Goal: Task Accomplishment & Management: Use online tool/utility

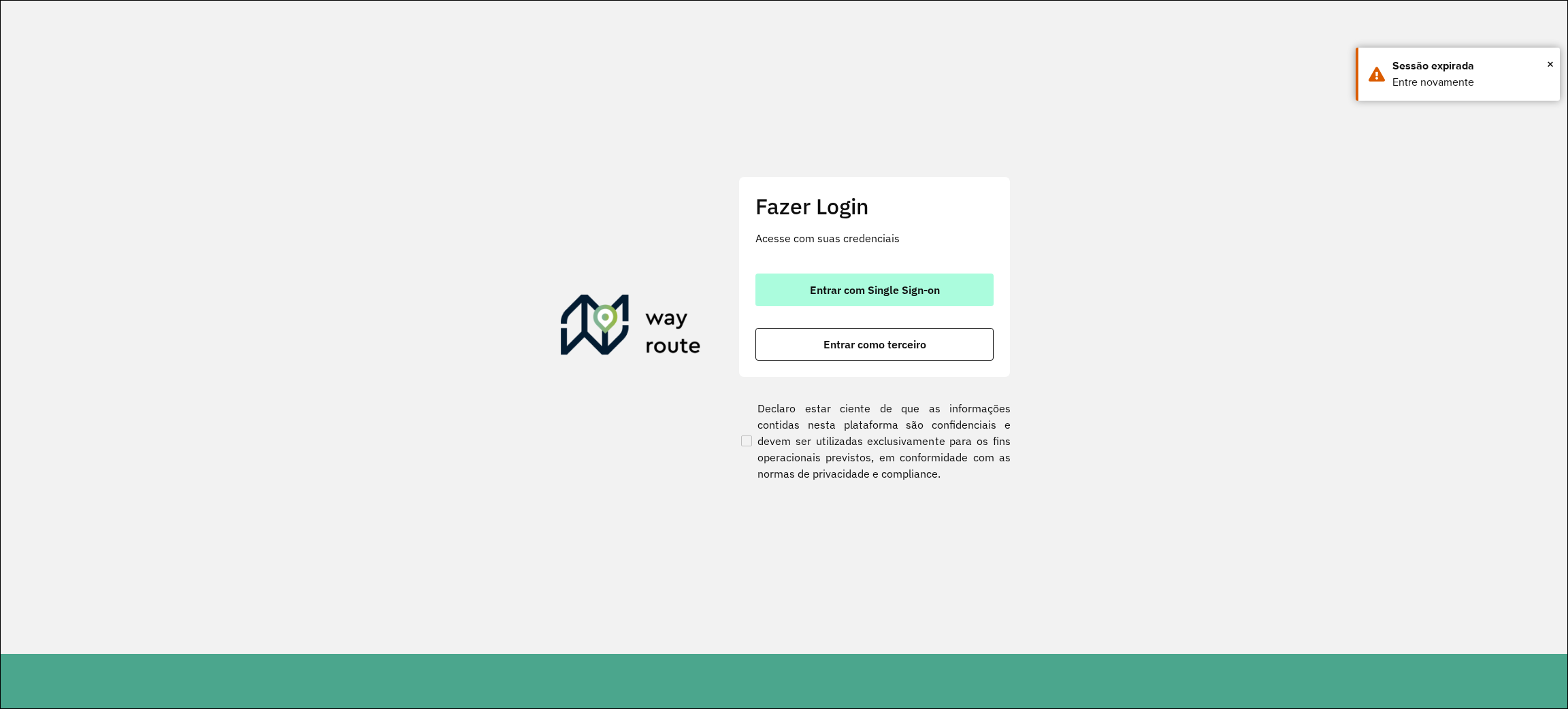
click at [952, 291] on button "Entrar com Single Sign-on" at bounding box center [874, 290] width 238 height 33
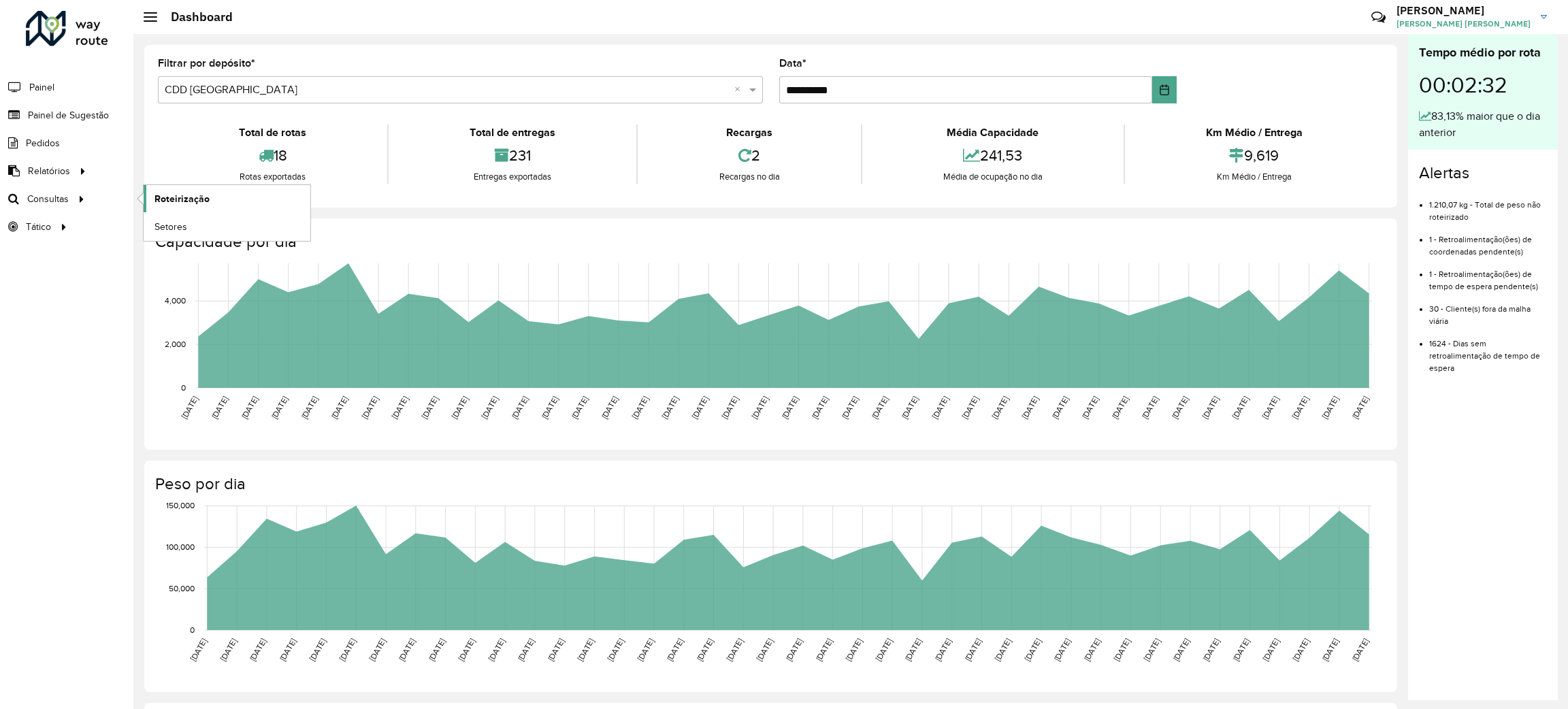
click at [181, 195] on span "Roteirização" at bounding box center [182, 199] width 55 height 14
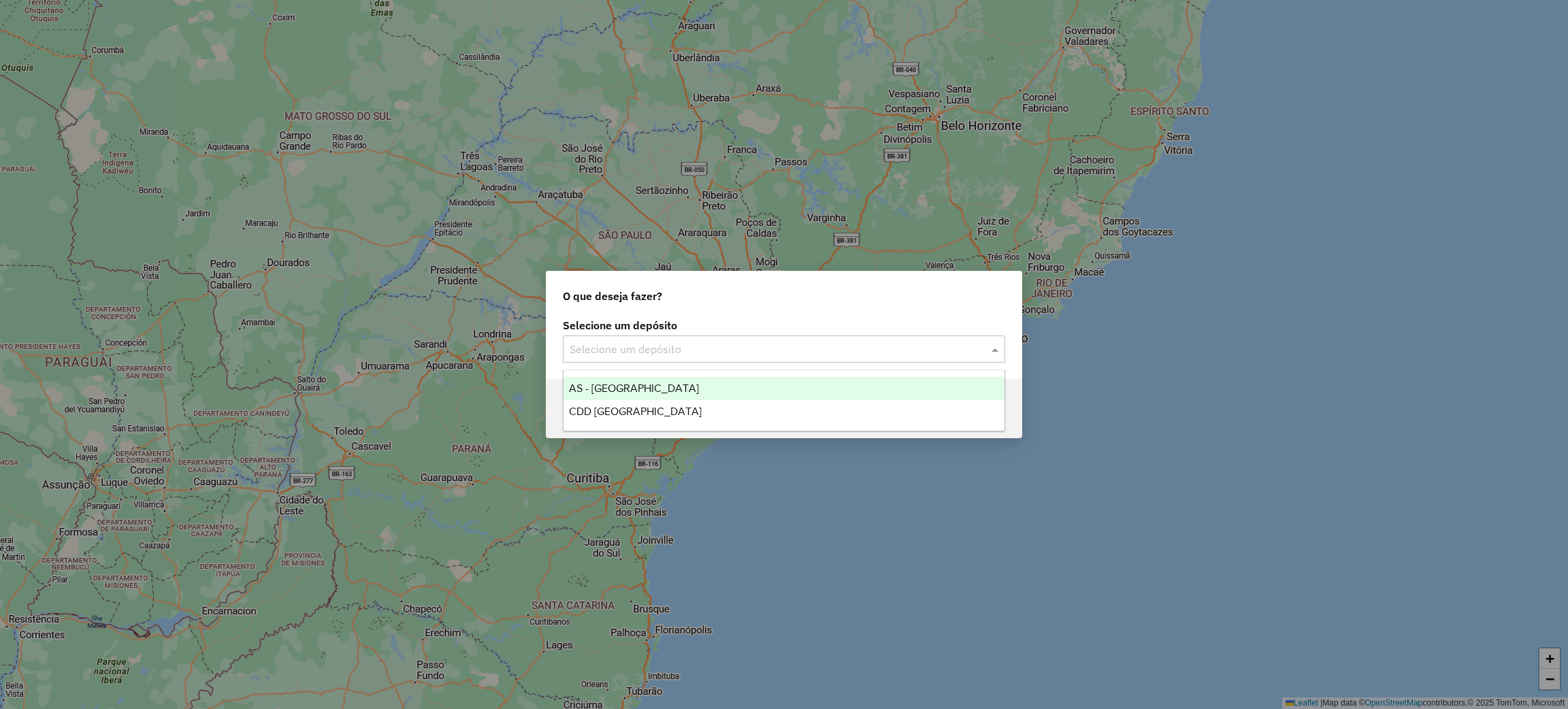
click at [1000, 353] on span at bounding box center [997, 348] width 17 height 16
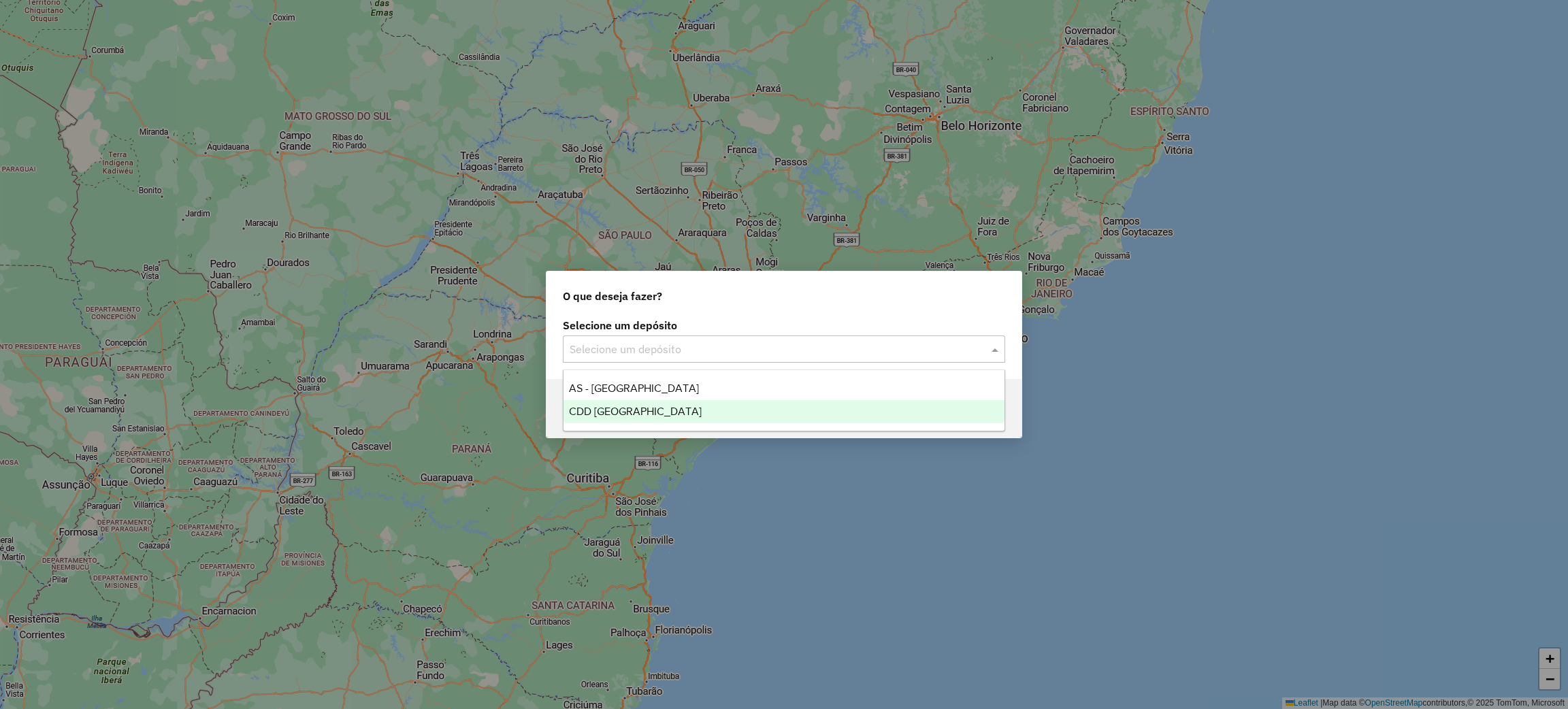
click at [718, 410] on div "CDD [GEOGRAPHIC_DATA]" at bounding box center [784, 411] width 441 height 23
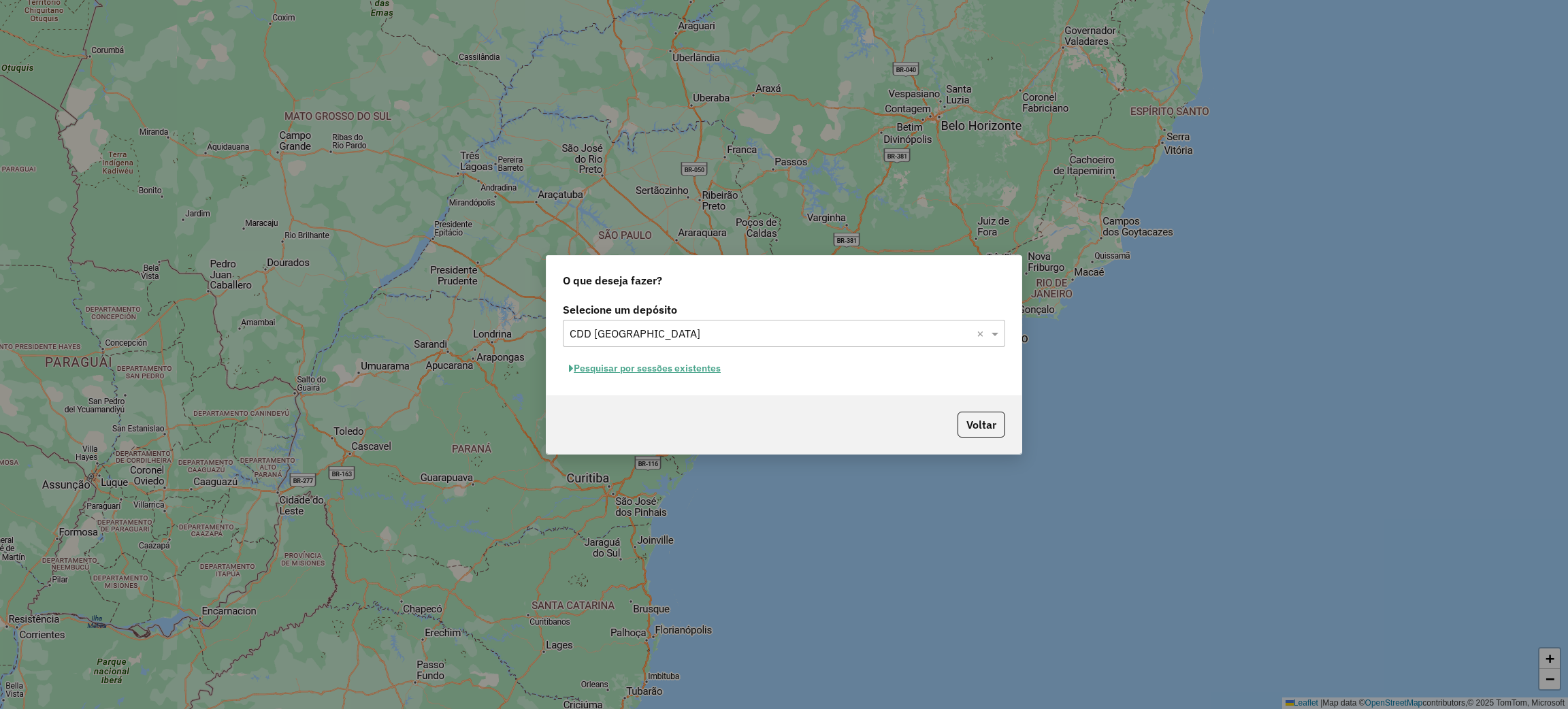
click at [609, 362] on button "Pesquisar por sessões existentes" at bounding box center [644, 368] width 164 height 21
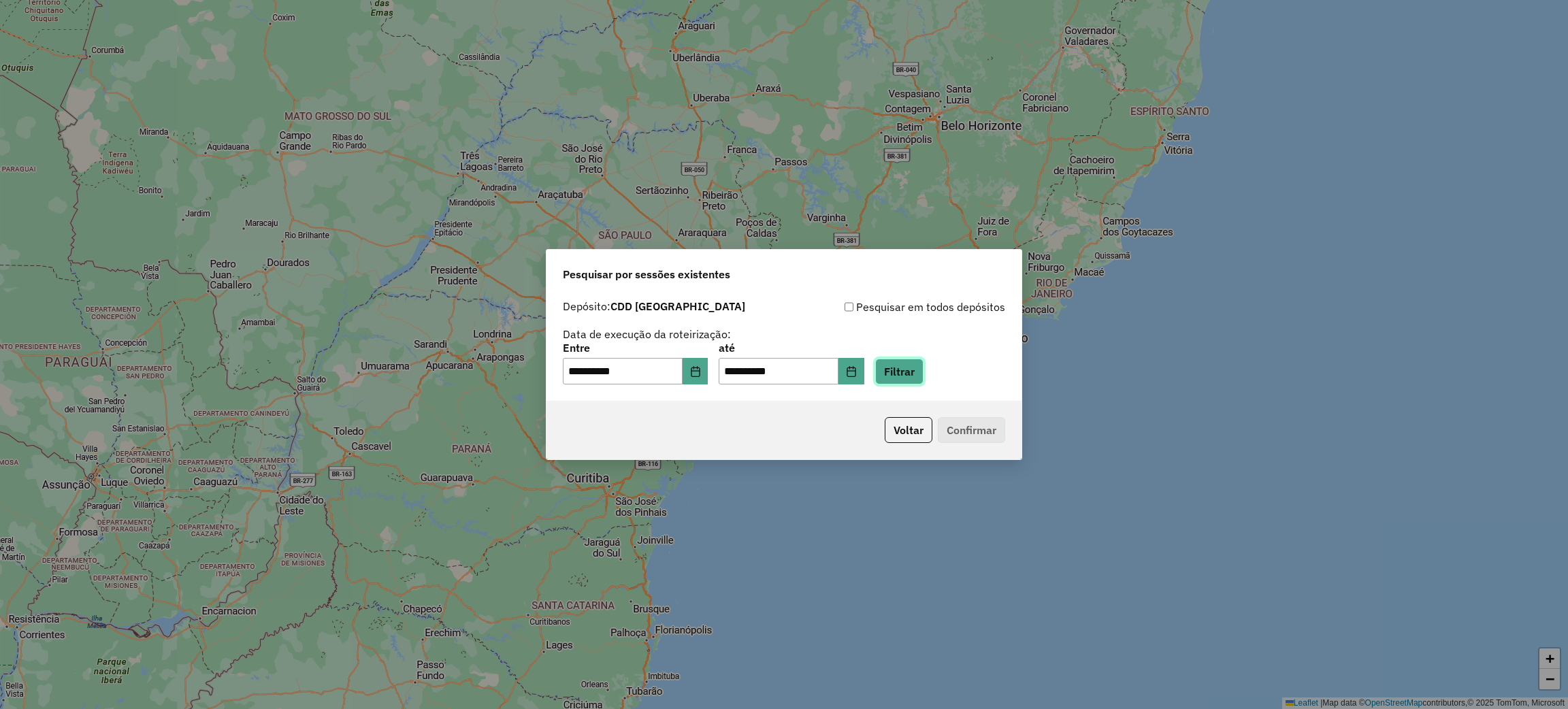
click at [923, 373] on button "Filtrar" at bounding box center [899, 371] width 49 height 26
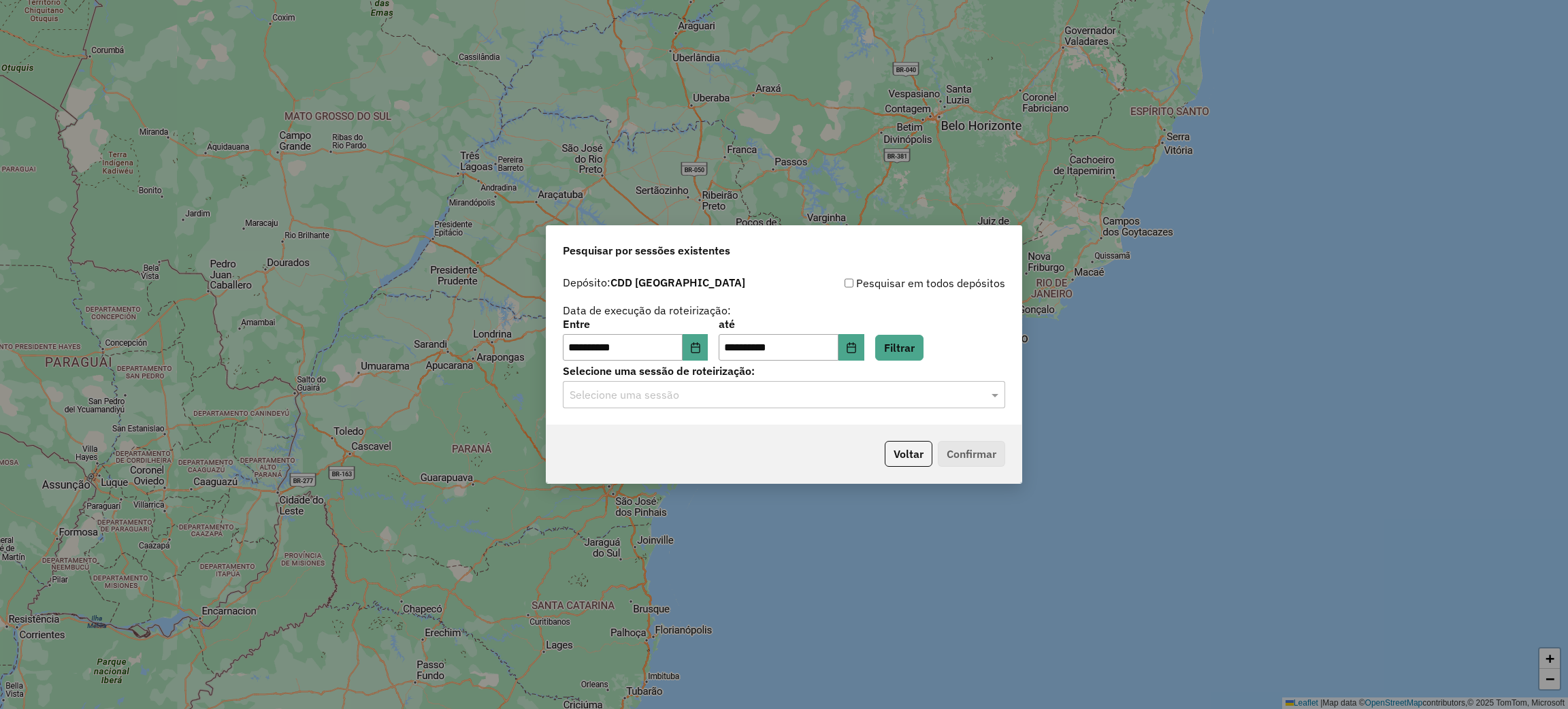
drag, startPoint x: 839, startPoint y: 415, endPoint x: 845, endPoint y: 405, distance: 11.7
click at [840, 412] on div "**********" at bounding box center [784, 347] width 475 height 156
click at [846, 405] on div "Selecione uma sessão" at bounding box center [784, 394] width 442 height 27
click at [705, 436] on div "1276674 - 16/09/2025 20:46" at bounding box center [784, 435] width 441 height 23
click at [1008, 454] on div "Voltar Confirmar" at bounding box center [784, 454] width 475 height 58
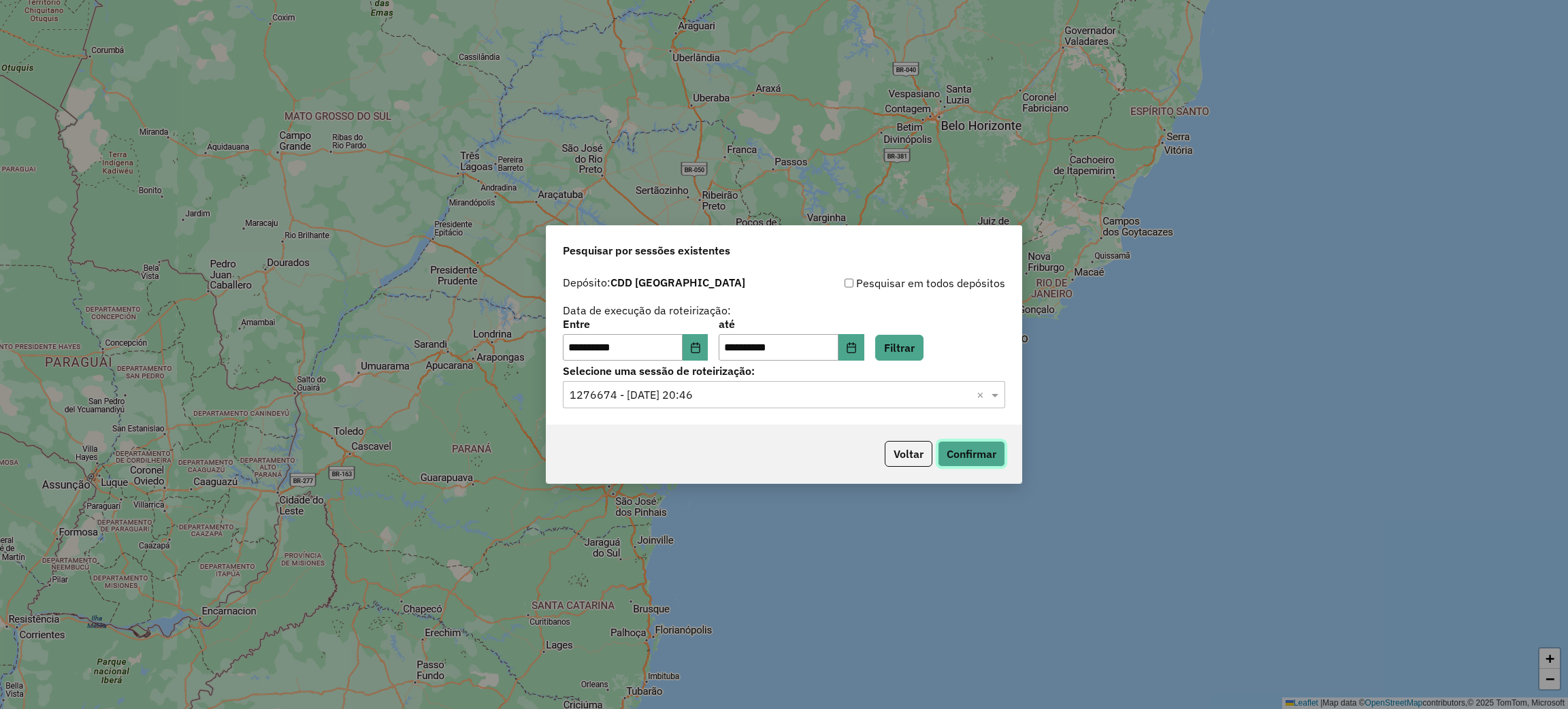
click at [975, 453] on button "Confirmar" at bounding box center [971, 454] width 67 height 26
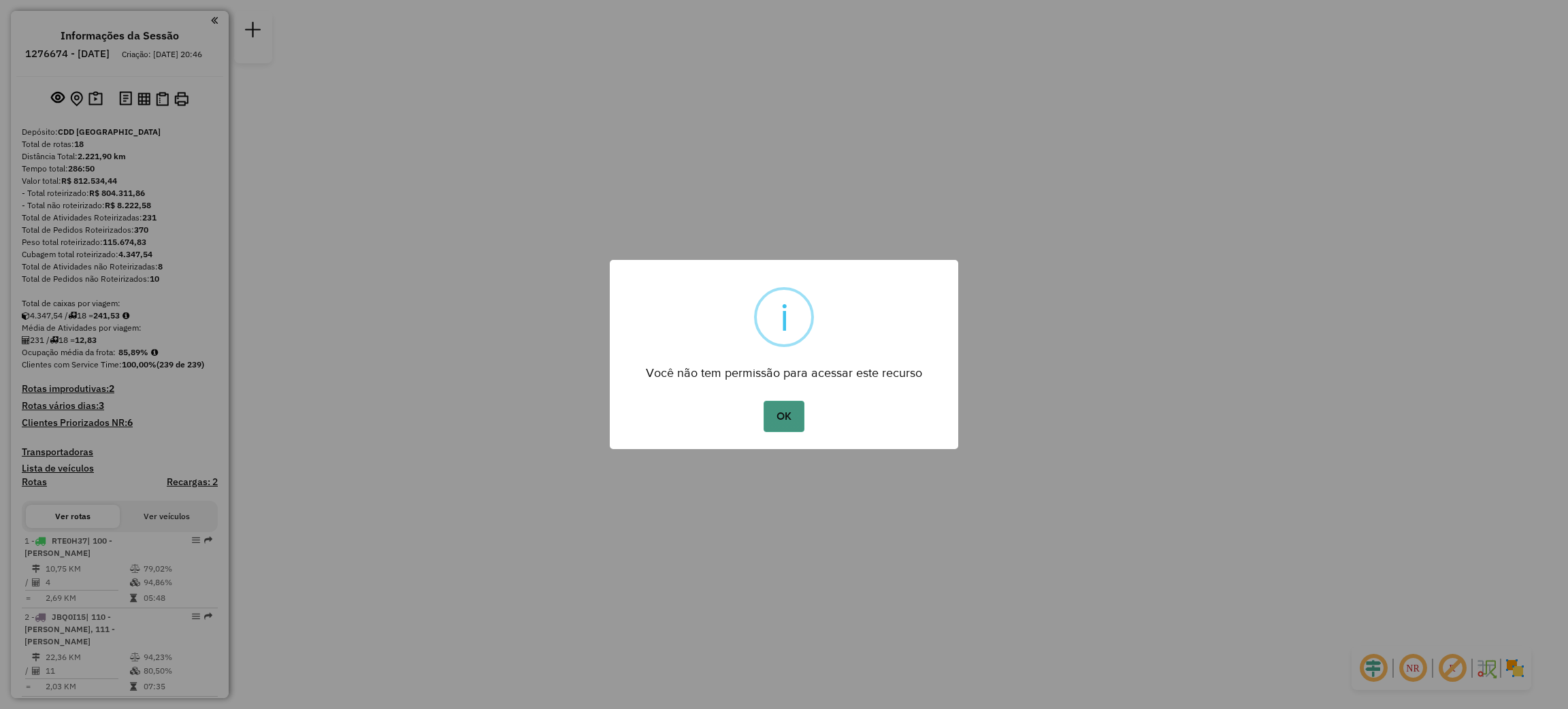
click at [786, 414] on button "OK" at bounding box center [784, 416] width 40 height 32
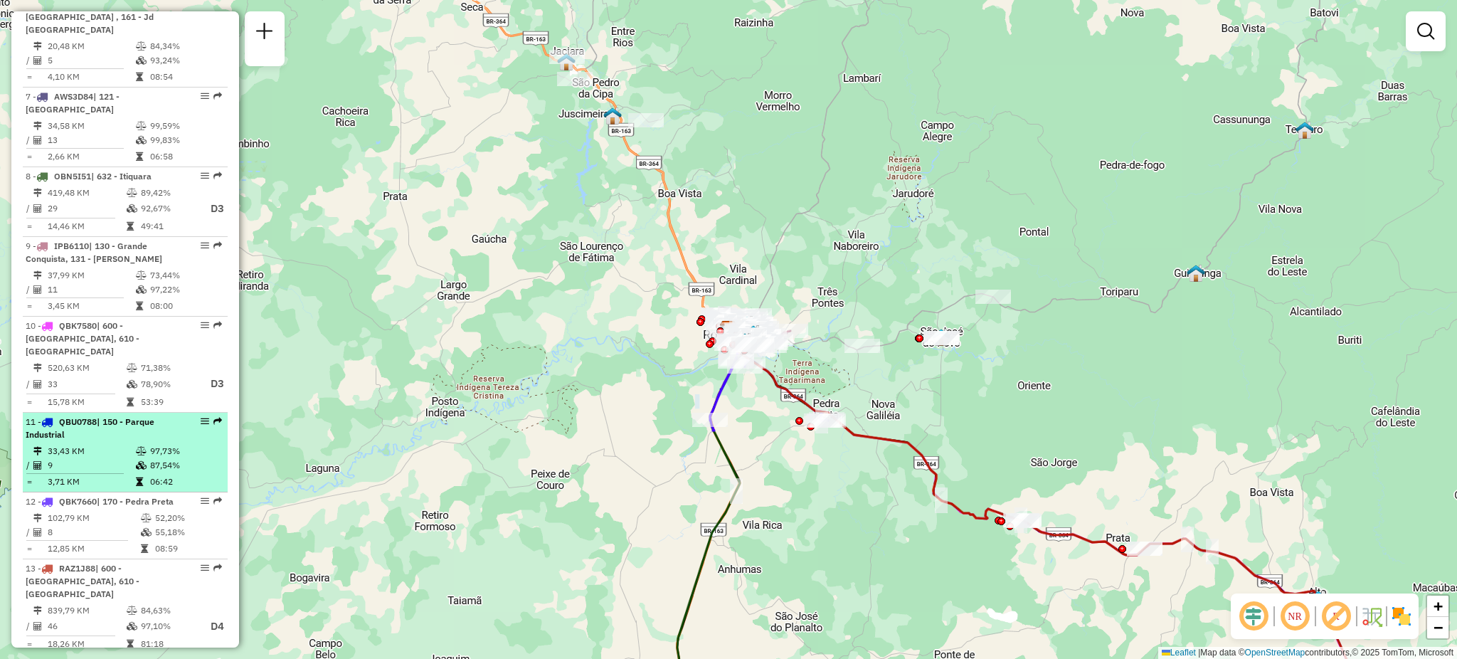
scroll to position [960, 0]
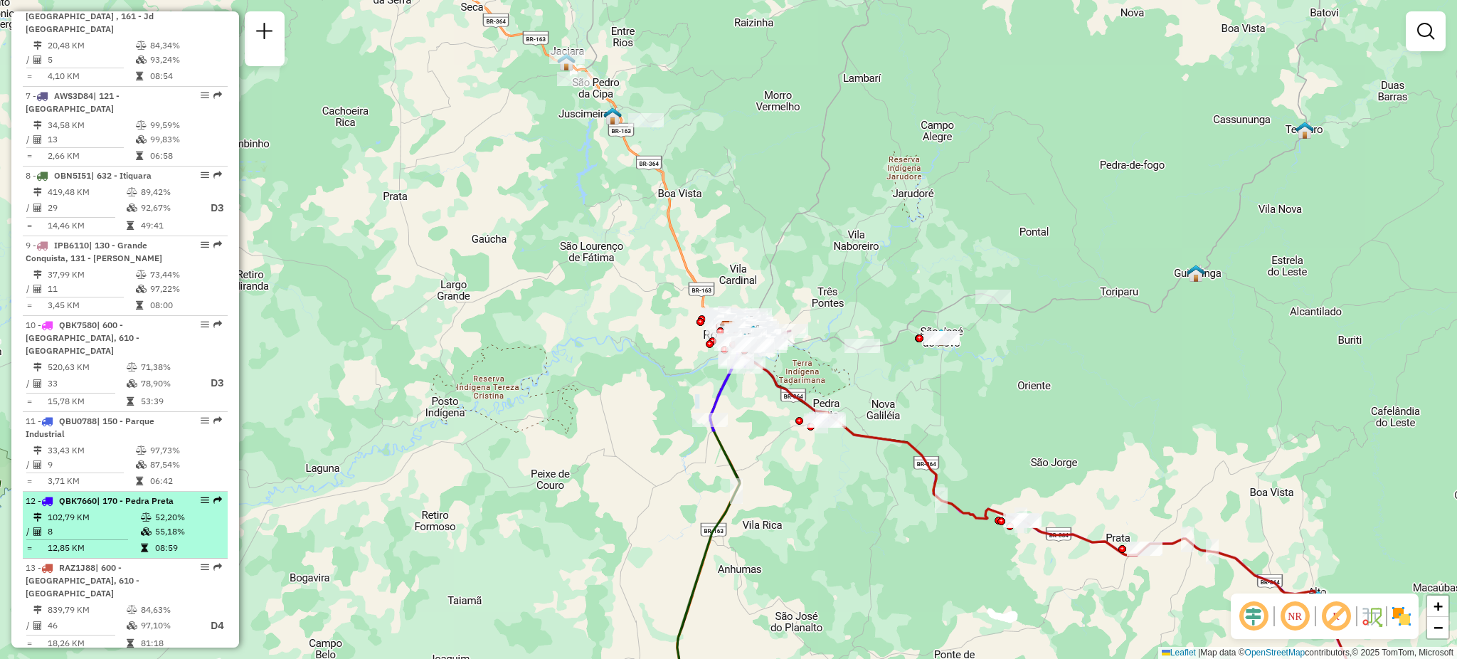
click at [105, 494] on div "12 - QBK7660 | 170 - Pedra Preta" at bounding box center [101, 500] width 151 height 13
select select "**********"
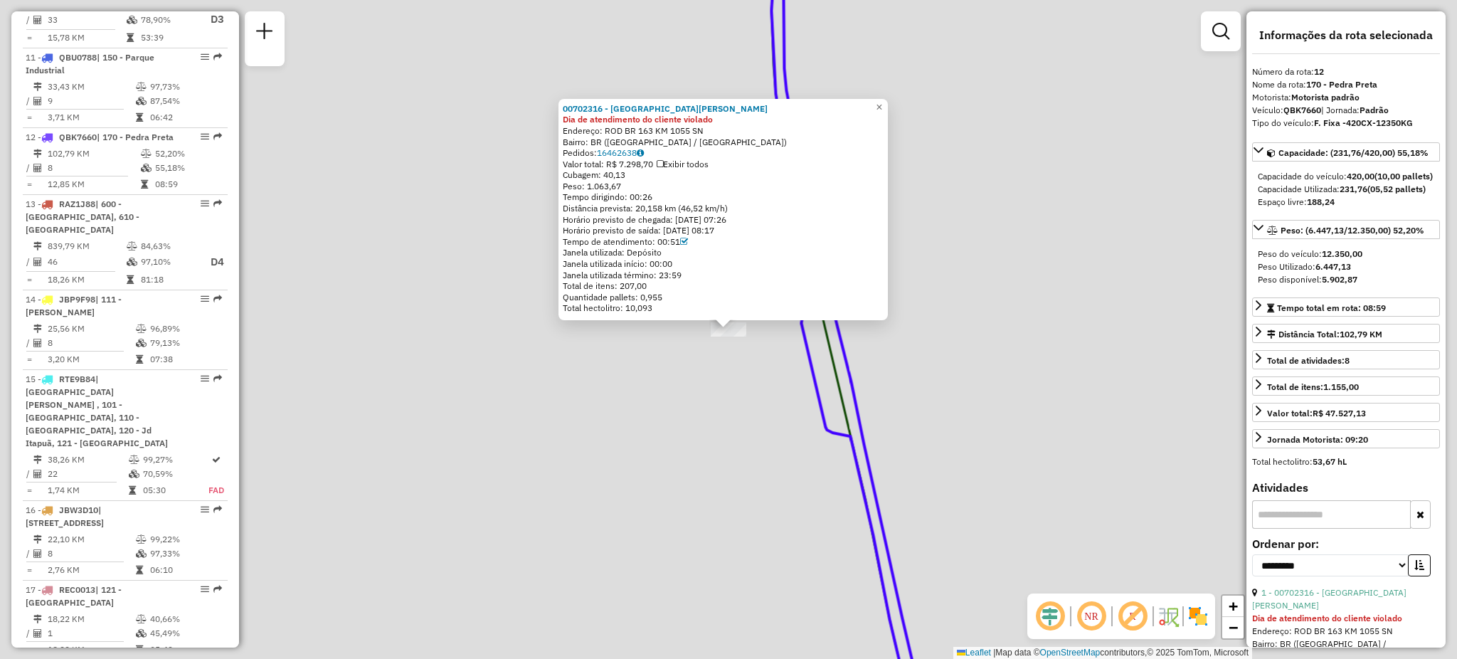
scroll to position [1389, 0]
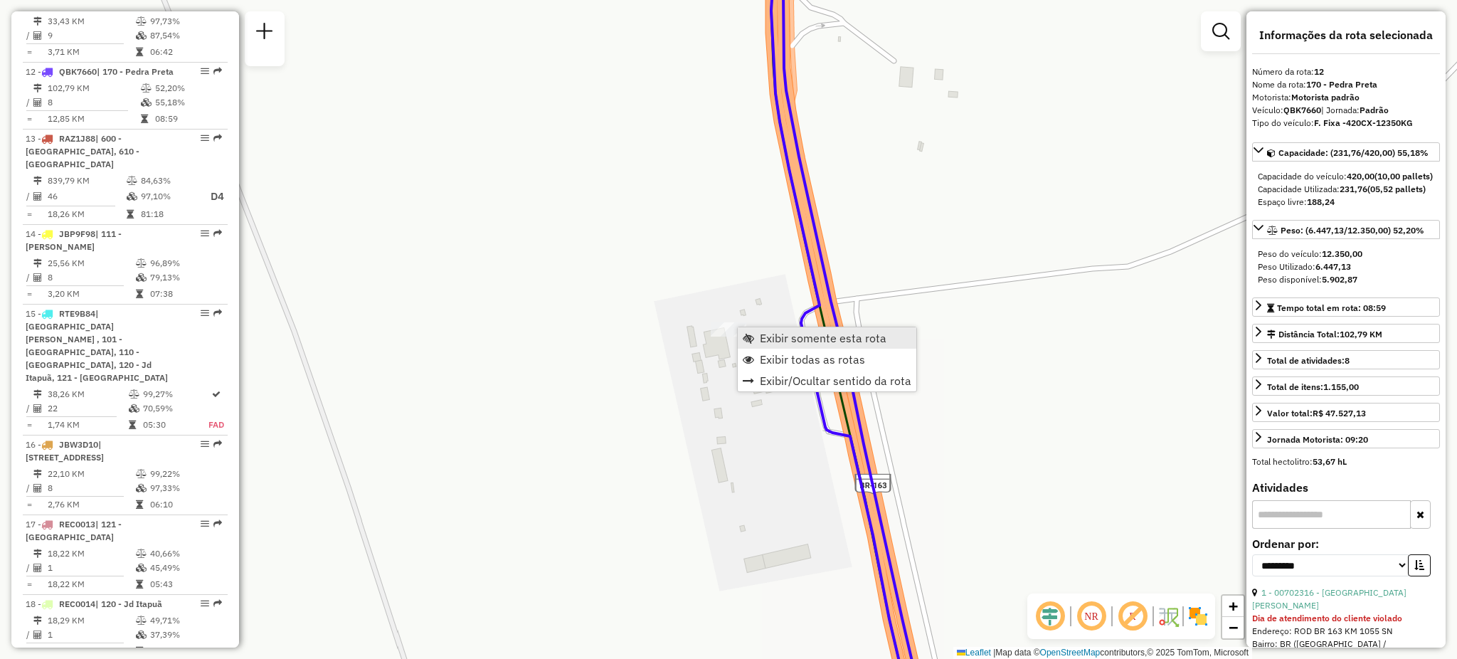
click at [780, 335] on span "Exibir somente esta rota" at bounding box center [823, 337] width 127 height 11
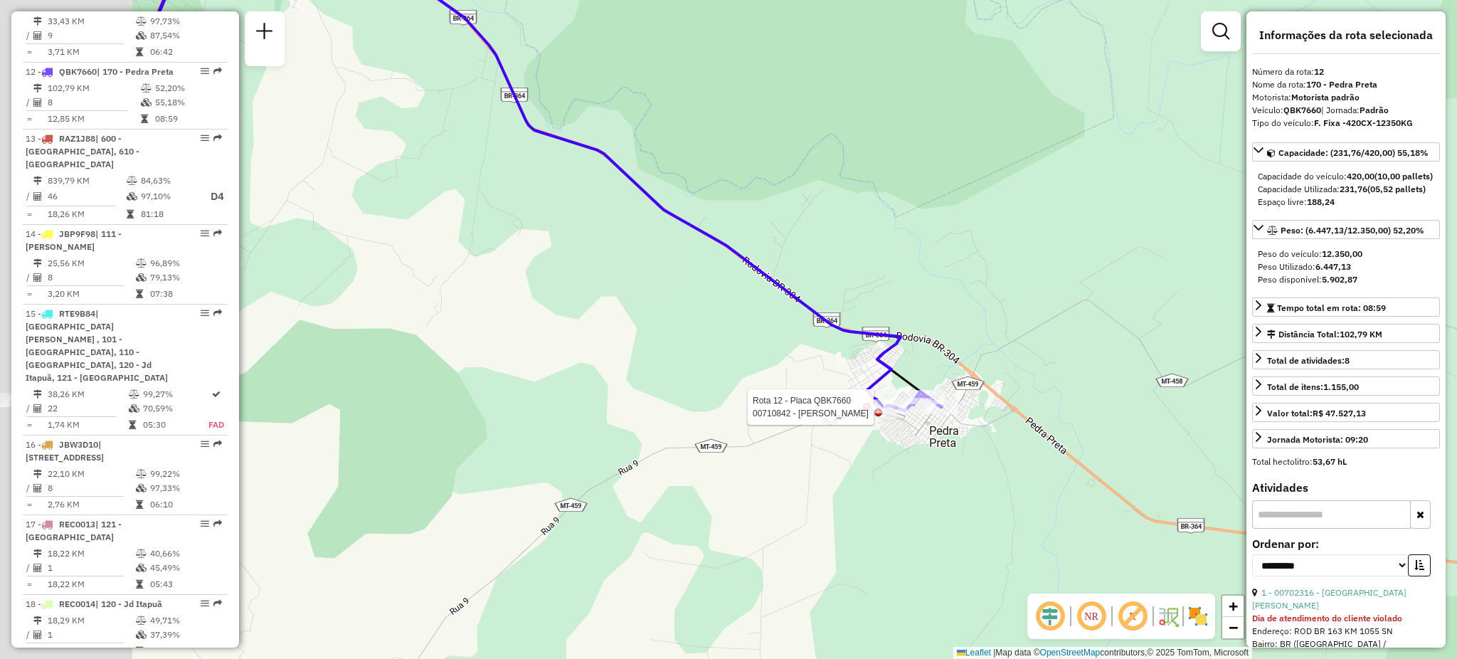
drag, startPoint x: 766, startPoint y: 394, endPoint x: 989, endPoint y: 436, distance: 227.3
click at [958, 414] on div at bounding box center [941, 407] width 36 height 14
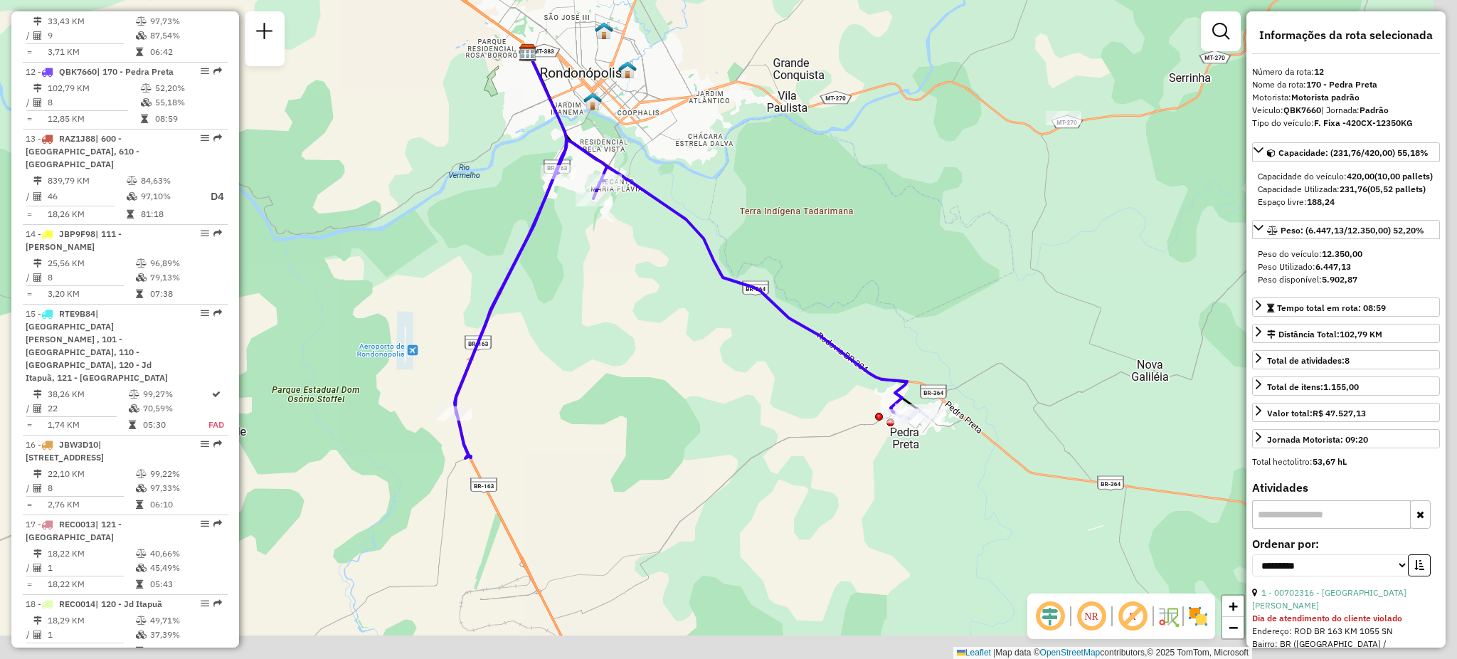
drag, startPoint x: 803, startPoint y: 426, endPoint x: 699, endPoint y: 383, distance: 112.6
click at [700, 383] on div "Janela de atendimento Grade de atendimento Capacidade Transportadoras Veículos …" at bounding box center [728, 329] width 1457 height 659
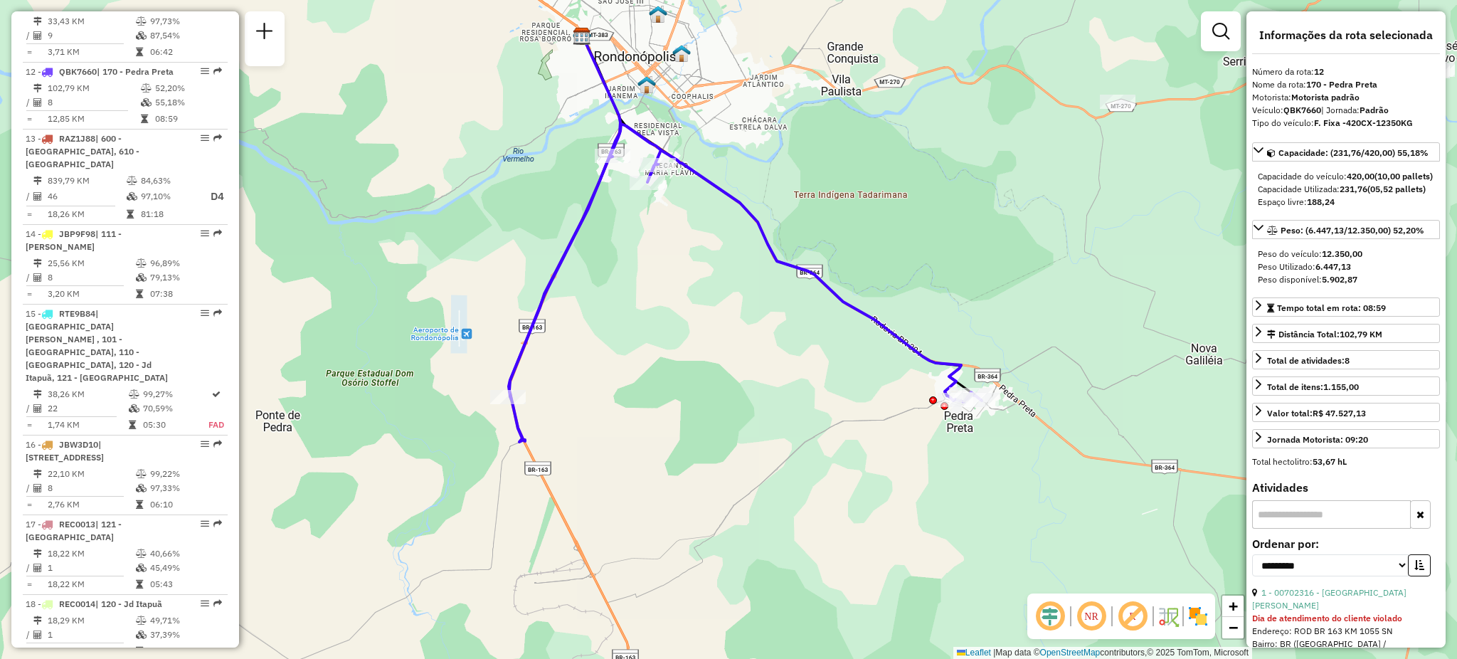
drag, startPoint x: 517, startPoint y: 411, endPoint x: 681, endPoint y: 404, distance: 163.8
click at [687, 405] on div "Janela de atendimento Grade de atendimento Capacidade Transportadoras Veículos …" at bounding box center [728, 329] width 1457 height 659
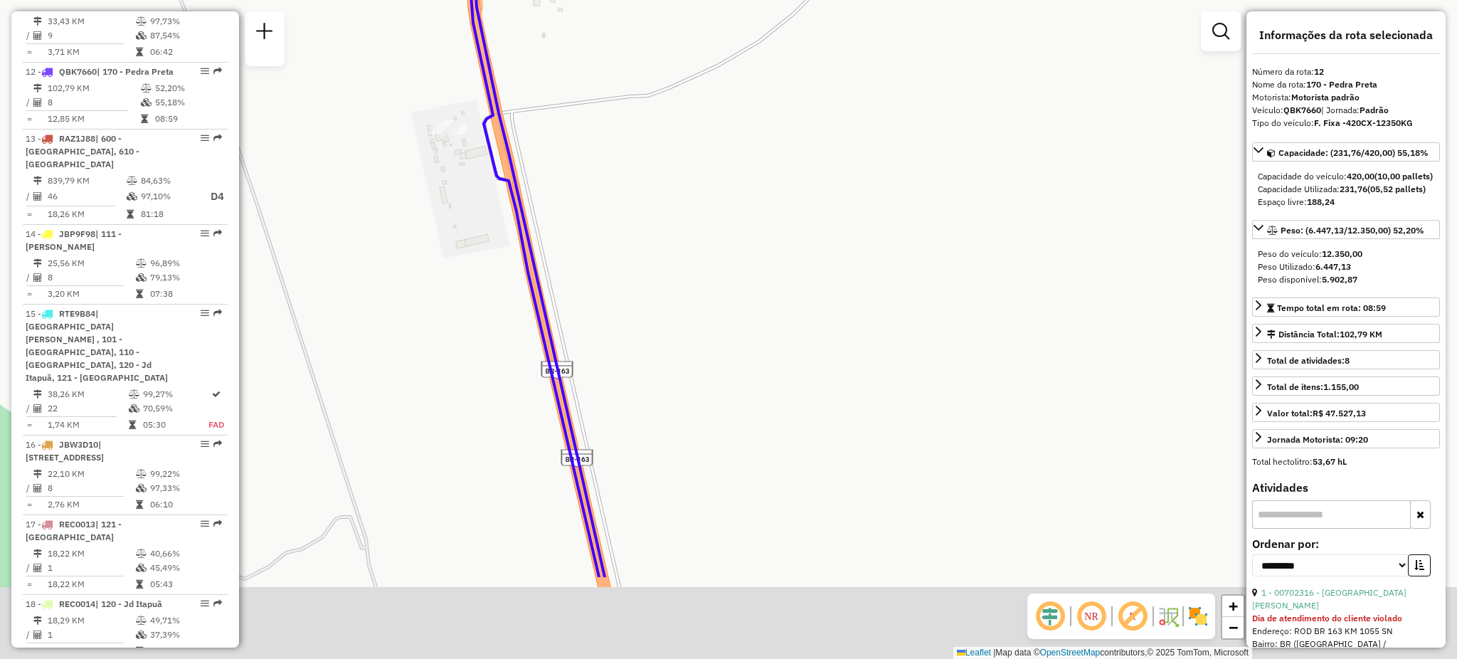
drag, startPoint x: 663, startPoint y: 322, endPoint x: 593, endPoint y: 169, distance: 168.4
click at [593, 169] on div "Janela de atendimento Grade de atendimento Capacidade Transportadoras Veículos …" at bounding box center [728, 329] width 1457 height 659
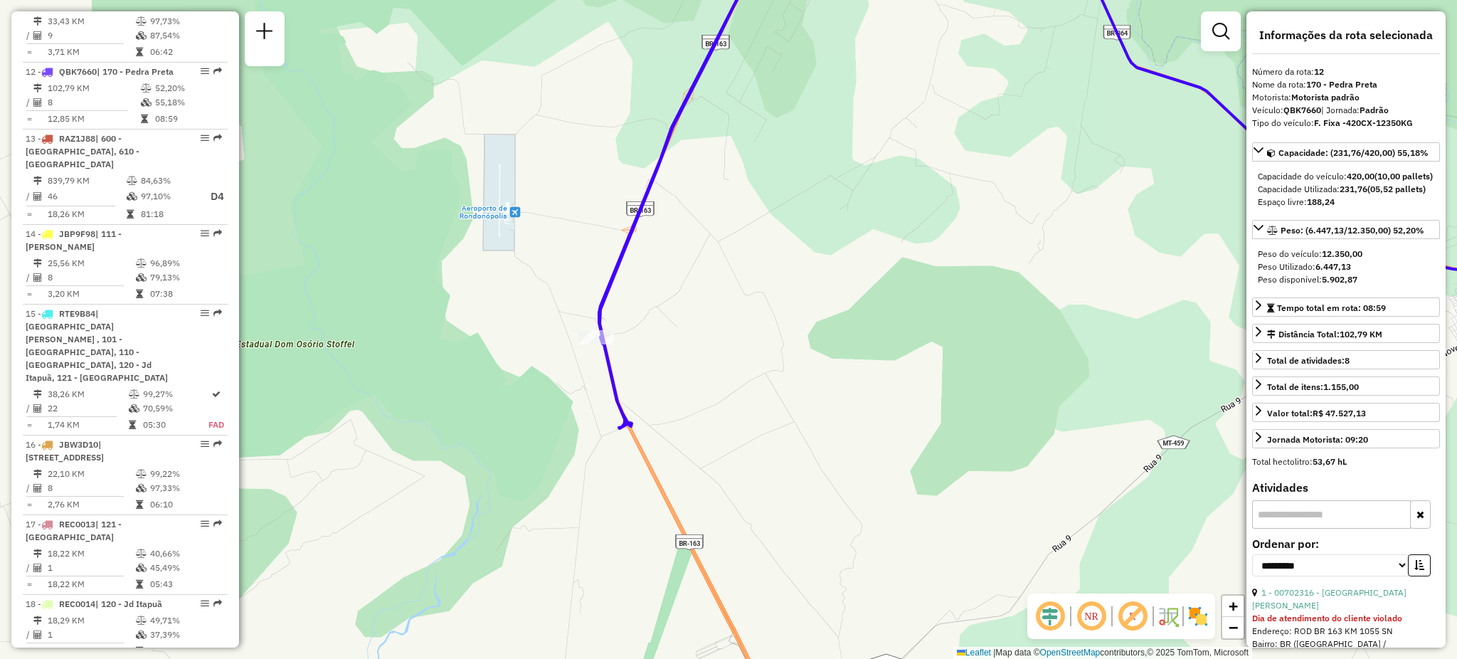
drag, startPoint x: 813, startPoint y: 363, endPoint x: 754, endPoint y: 380, distance: 61.5
click at [754, 380] on div "Janela de atendimento Grade de atendimento Capacidade Transportadoras Veículos …" at bounding box center [728, 329] width 1457 height 659
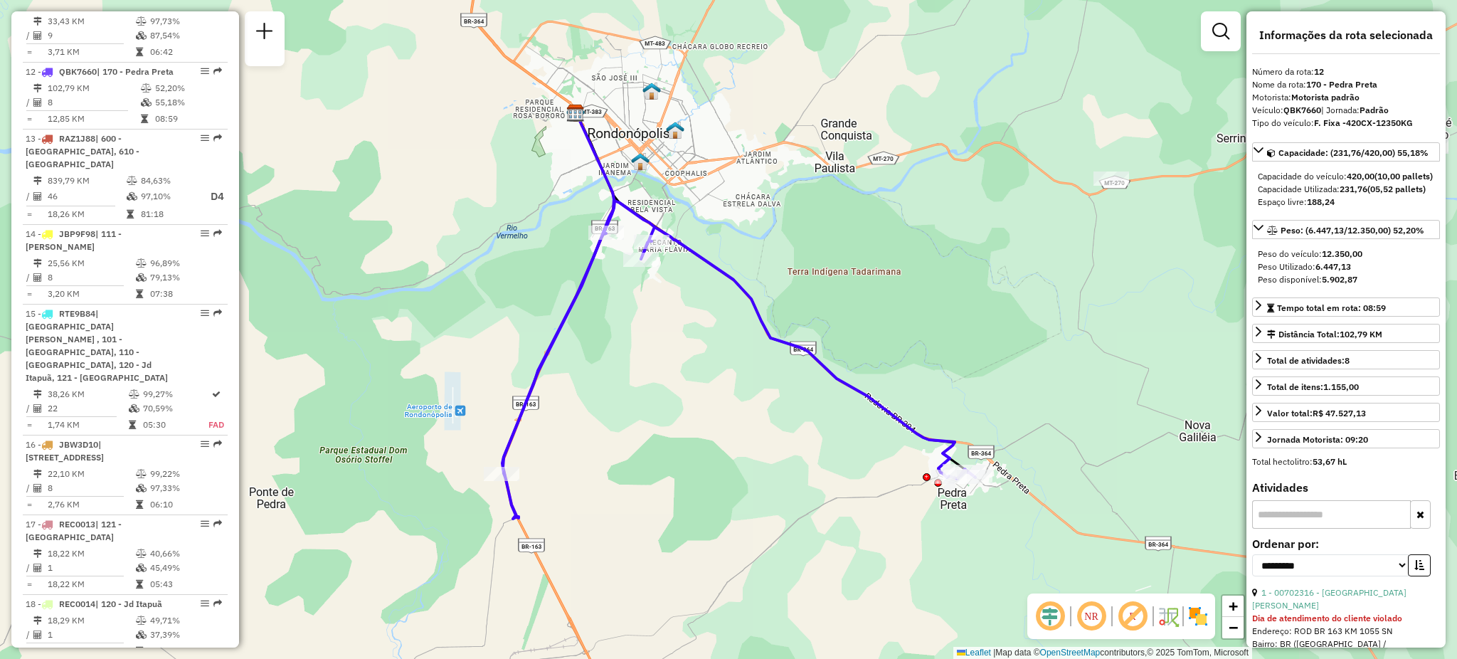
drag, startPoint x: 821, startPoint y: 334, endPoint x: 659, endPoint y: 441, distance: 194.2
click at [659, 441] on div "Janela de atendimento Grade de atendimento Capacidade Transportadoras Veículos …" at bounding box center [728, 329] width 1457 height 659
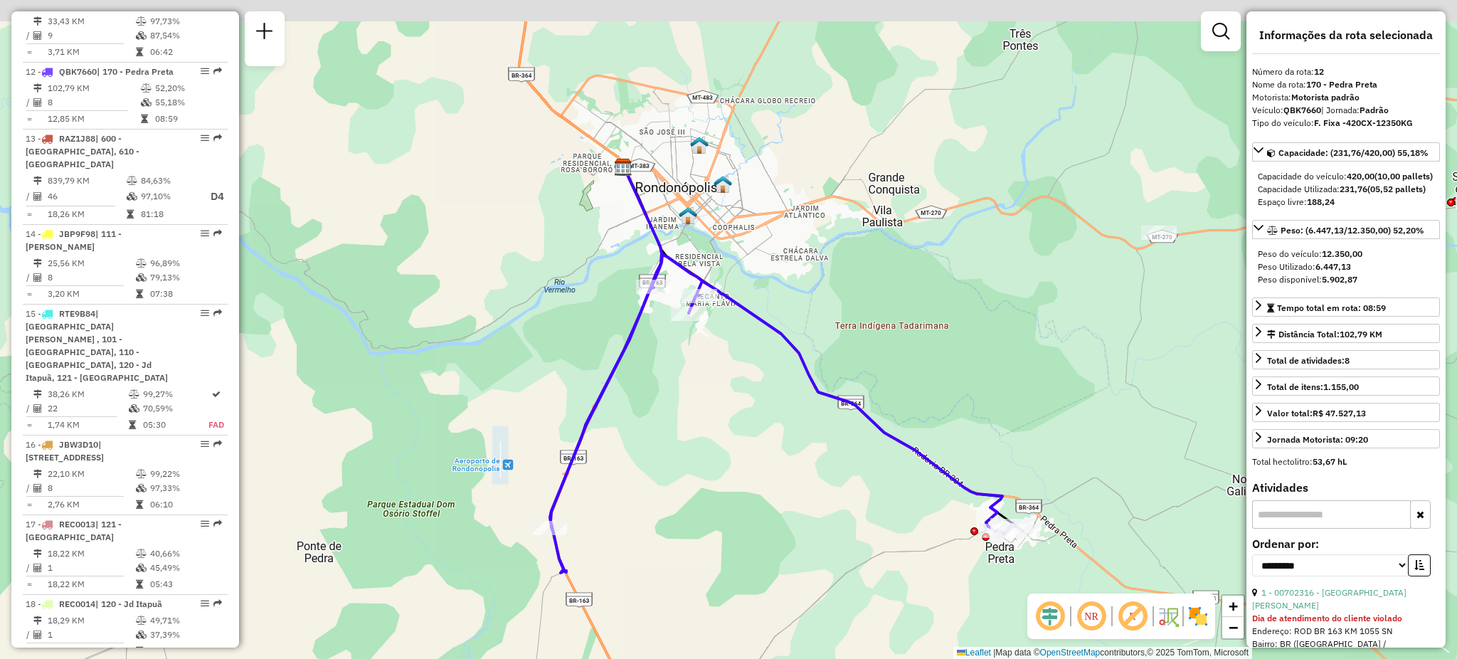
drag, startPoint x: 672, startPoint y: 396, endPoint x: 689, endPoint y: 402, distance: 18.2
click at [689, 402] on div "Janela de atendimento Grade de atendimento Capacidade Transportadoras Veículos …" at bounding box center [728, 329] width 1457 height 659
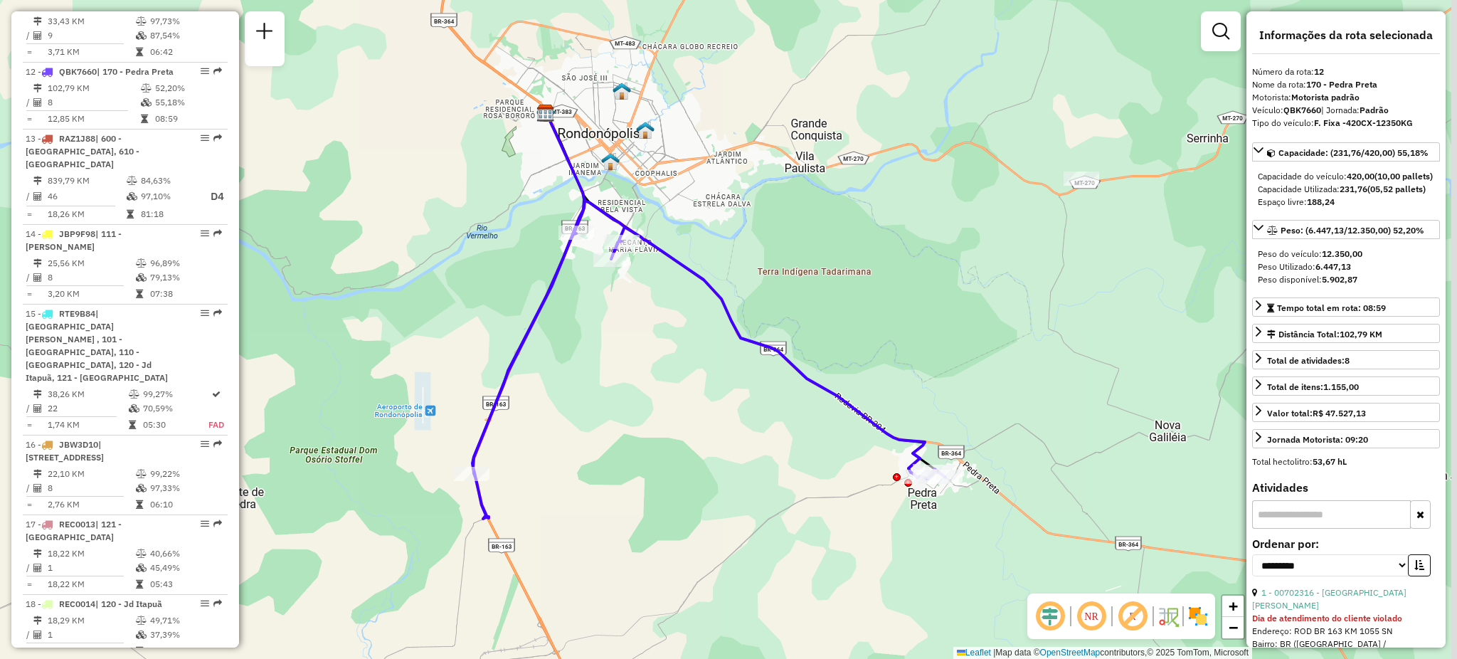
drag, startPoint x: 957, startPoint y: 467, endPoint x: 830, endPoint y: 385, distance: 151.4
click at [832, 387] on icon at bounding box center [709, 360] width 472 height 318
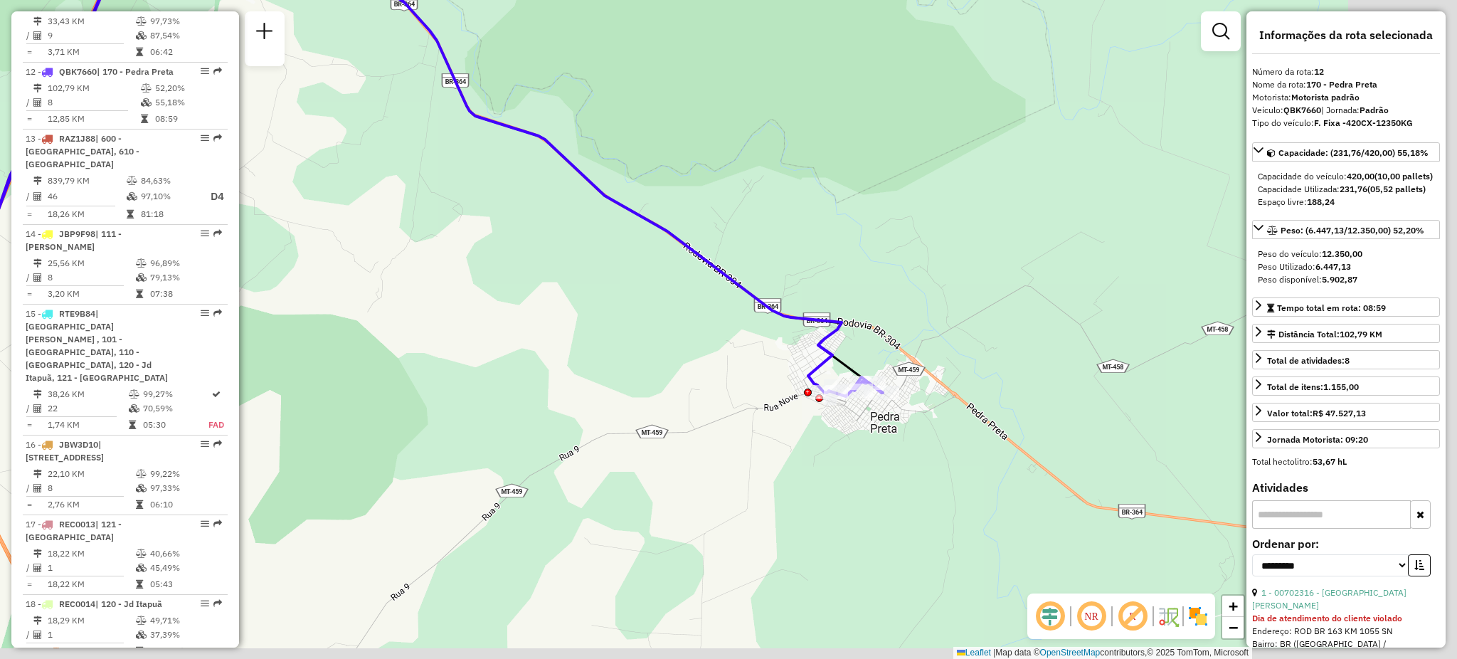
drag, startPoint x: 1010, startPoint y: 388, endPoint x: 780, endPoint y: 270, distance: 258.4
click at [809, 271] on div "Janela de atendimento Grade de atendimento Capacidade Transportadoras Veículos …" at bounding box center [728, 329] width 1457 height 659
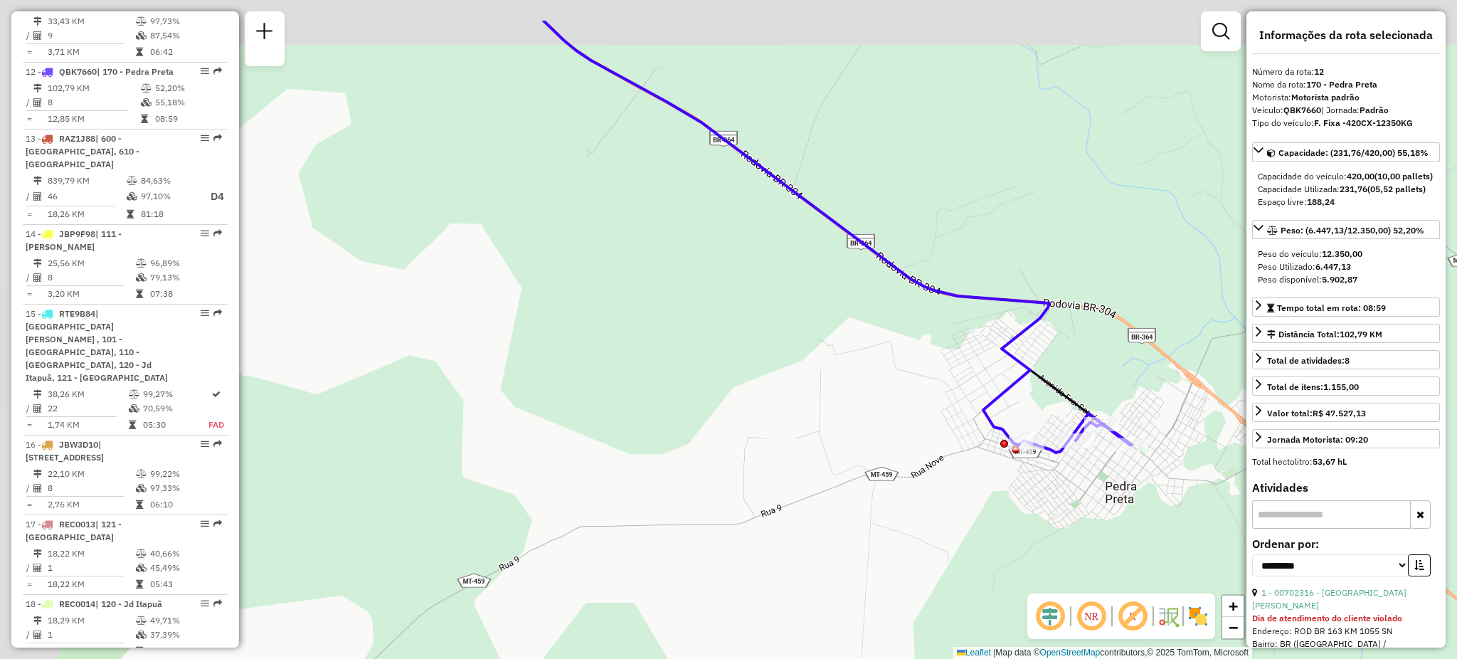
drag, startPoint x: 517, startPoint y: 367, endPoint x: 809, endPoint y: 452, distance: 303.7
click at [809, 452] on div "Janela de atendimento Grade de atendimento Capacidade Transportadoras Veículos …" at bounding box center [728, 329] width 1457 height 659
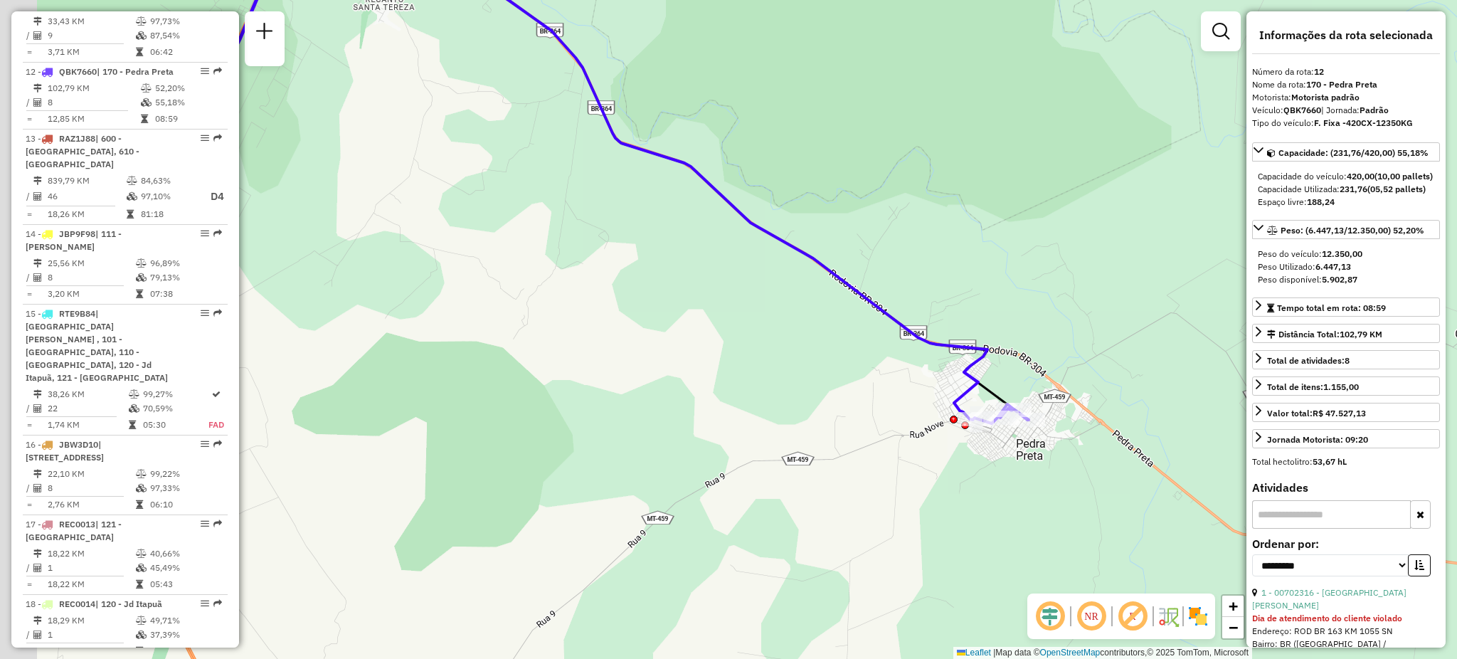
drag, startPoint x: 618, startPoint y: 356, endPoint x: 751, endPoint y: 388, distance: 137.4
click at [751, 388] on div "Janela de atendimento Grade de atendimento Capacidade Transportadoras Veículos …" at bounding box center [728, 329] width 1457 height 659
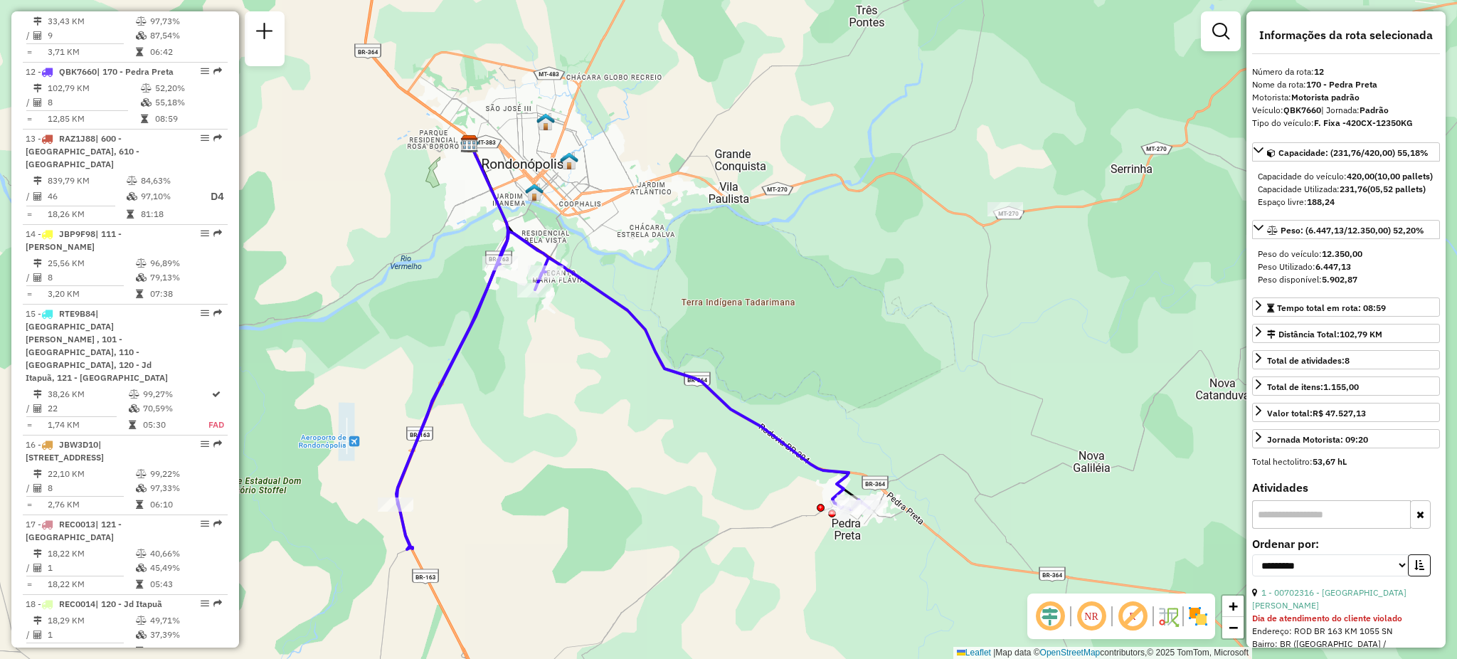
drag, startPoint x: 719, startPoint y: 327, endPoint x: 672, endPoint y: 399, distance: 86.0
click at [672, 399] on div "Janela de atendimento Grade de atendimento Capacidade Transportadoras Veículos …" at bounding box center [728, 329] width 1457 height 659
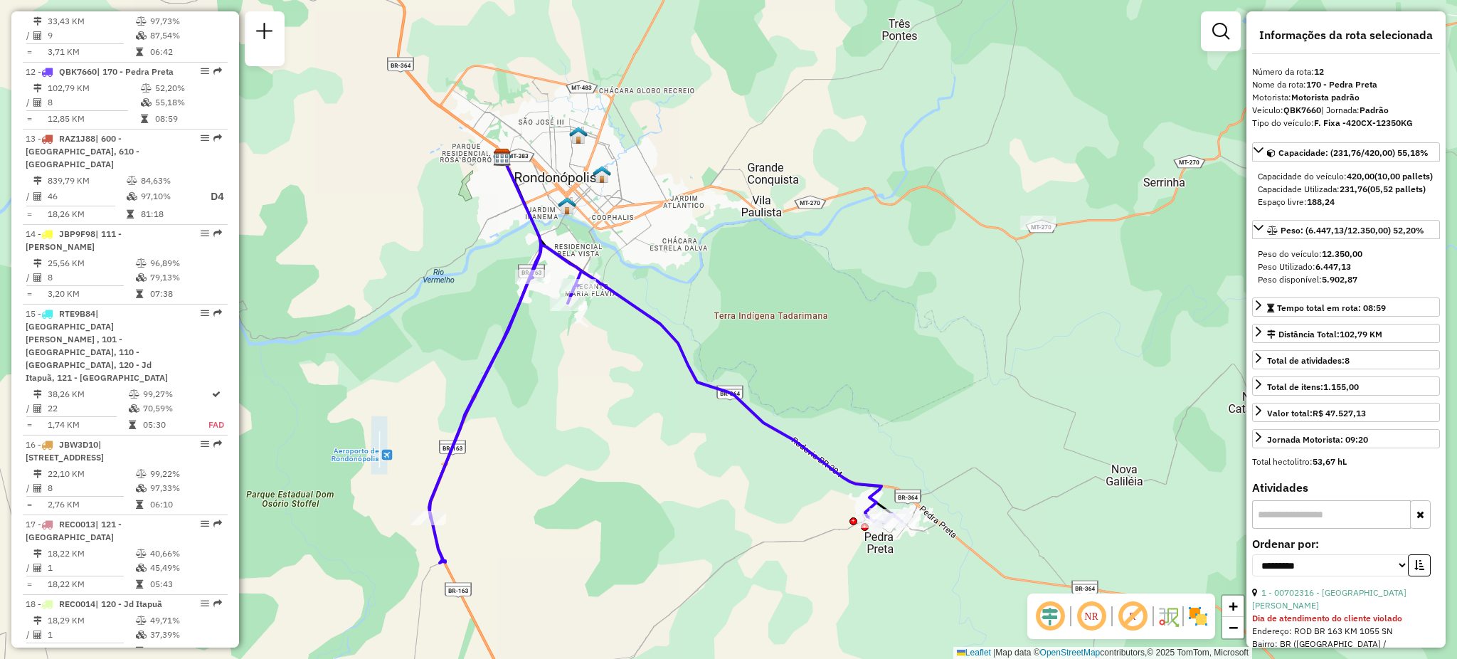
drag, startPoint x: 770, startPoint y: 342, endPoint x: 818, endPoint y: 354, distance: 49.0
click at [818, 354] on div "Janela de atendimento Grade de atendimento Capacidade Transportadoras Veículos …" at bounding box center [728, 329] width 1457 height 659
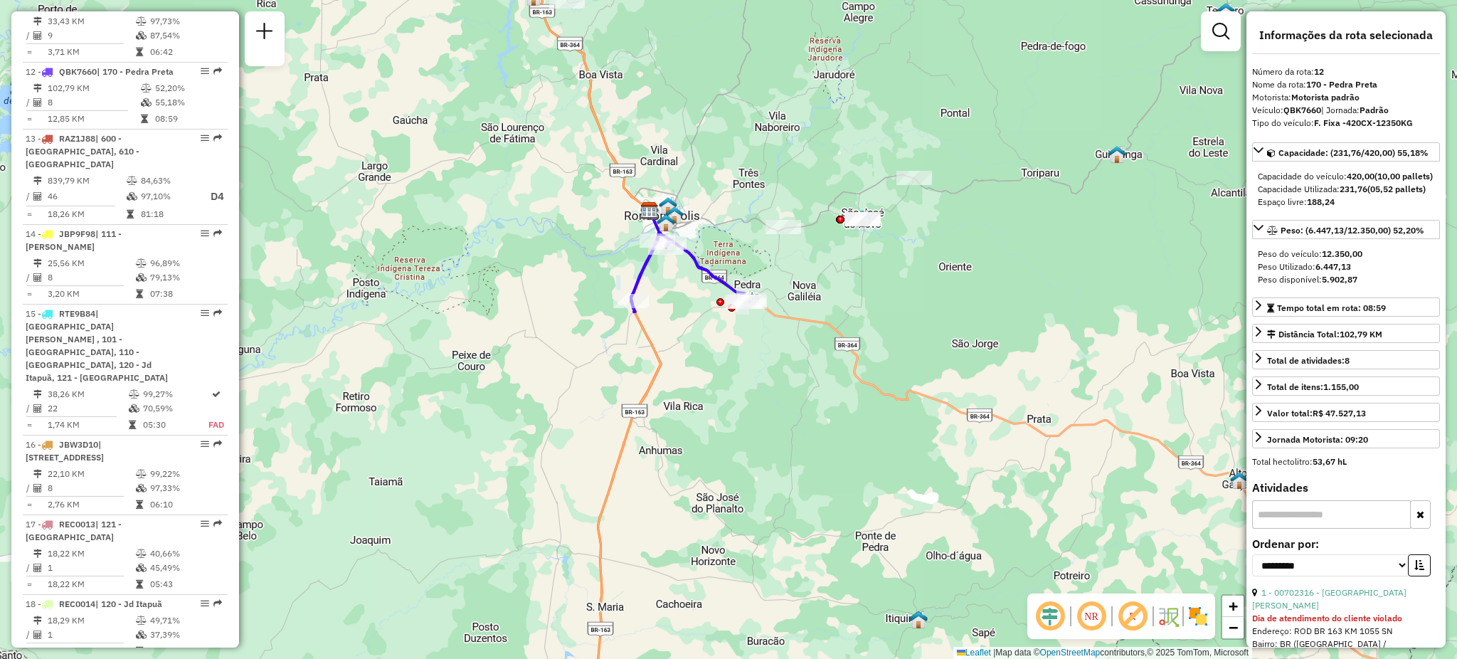
drag, startPoint x: 1070, startPoint y: 376, endPoint x: 901, endPoint y: 360, distance: 169.3
click at [901, 360] on div "Janela de atendimento Grade de atendimento Capacidade Transportadoras Veículos …" at bounding box center [728, 329] width 1457 height 659
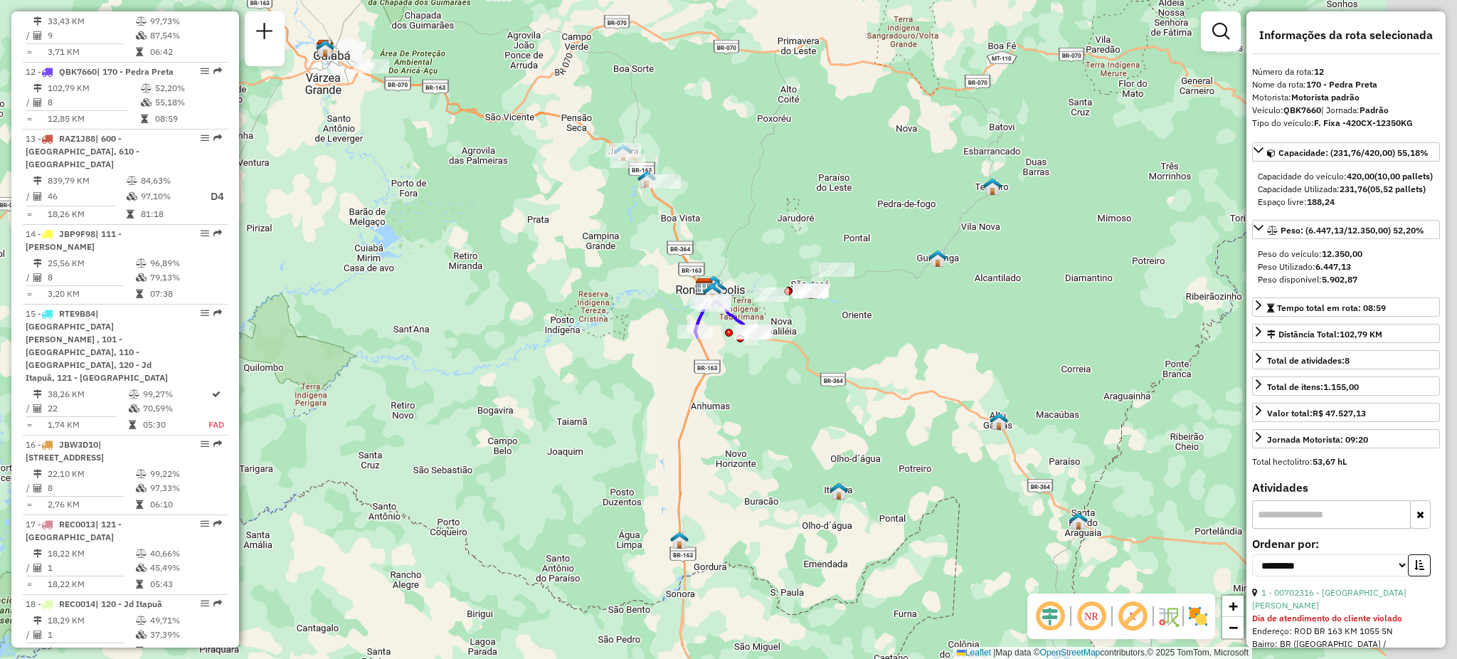
drag, startPoint x: 1076, startPoint y: 433, endPoint x: 953, endPoint y: 408, distance: 126.3
click at [953, 408] on div "Janela de atendimento Grade de atendimento Capacidade Transportadoras Veículos …" at bounding box center [728, 329] width 1457 height 659
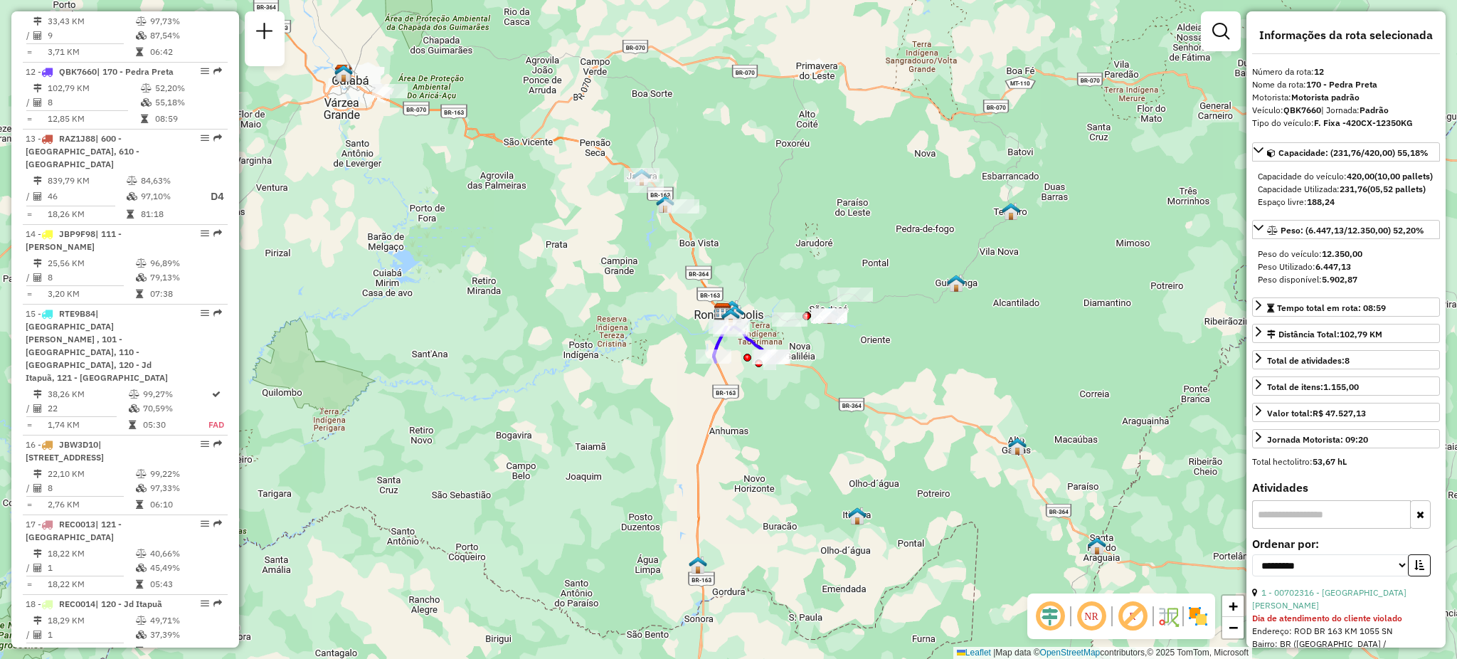
drag, startPoint x: 916, startPoint y: 376, endPoint x: 931, endPoint y: 393, distance: 22.7
click at [931, 393] on div "Janela de atendimento Grade de atendimento Capacidade Transportadoras Veículos …" at bounding box center [728, 329] width 1457 height 659
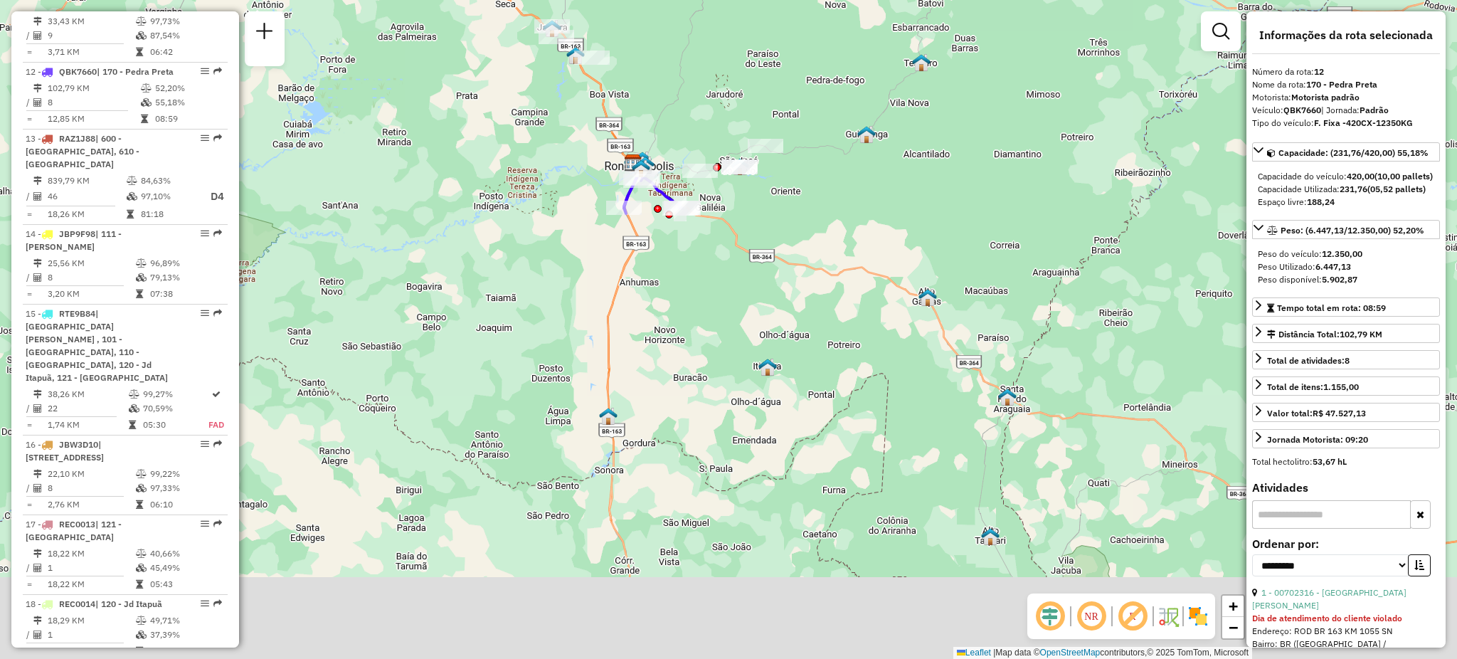
drag, startPoint x: 999, startPoint y: 398, endPoint x: 954, endPoint y: 330, distance: 81.7
click at [954, 330] on div "Janela de atendimento Grade de atendimento Capacidade Transportadoras Veículos …" at bounding box center [728, 329] width 1457 height 659
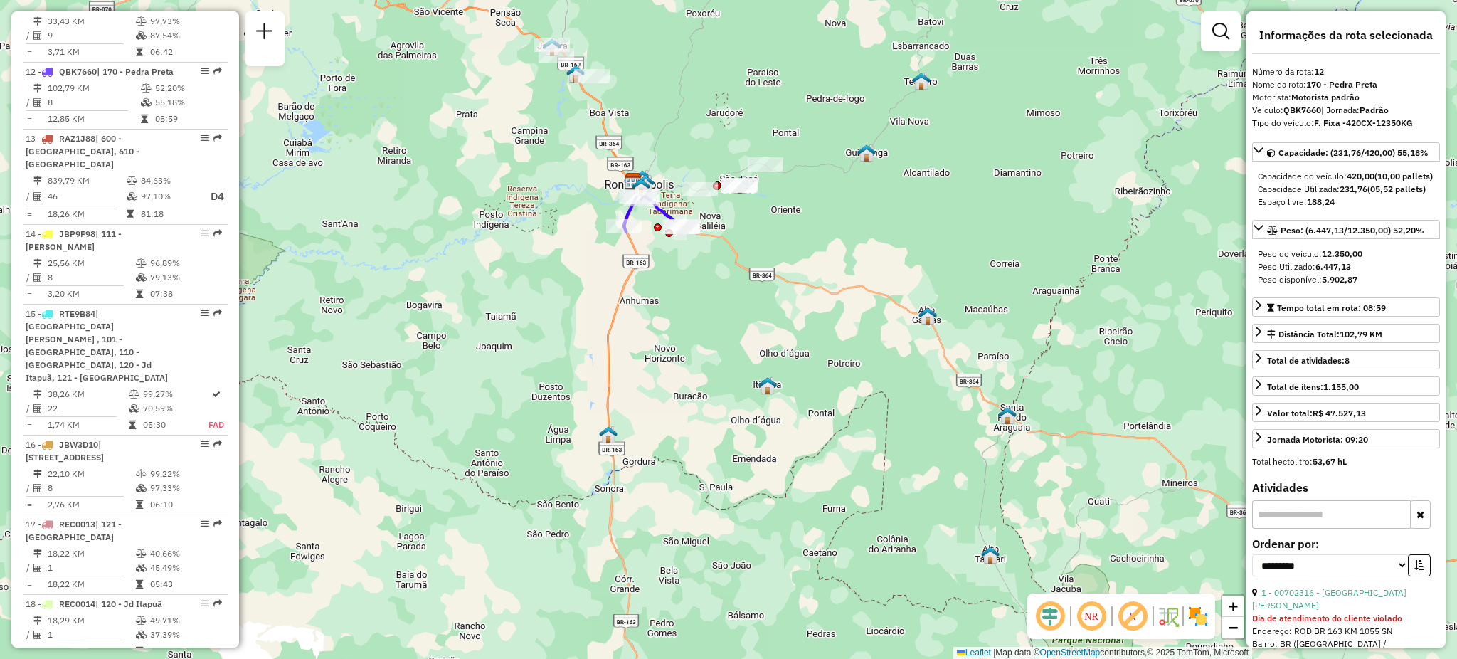
drag, startPoint x: 874, startPoint y: 312, endPoint x: 874, endPoint y: 331, distance: 18.5
click at [874, 331] on div "Janela de atendimento Grade de atendimento Capacidade Transportadoras Veículos …" at bounding box center [728, 329] width 1457 height 659
